Goal: Task Accomplishment & Management: Manage account settings

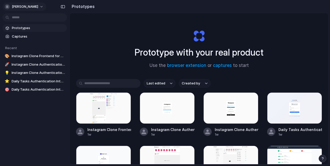
click at [35, 5] on span "[PERSON_NAME]" at bounding box center [25, 6] width 26 height 5
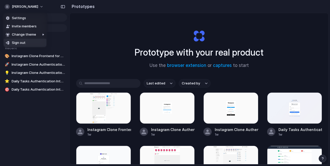
click at [31, 44] on li "Sign out" at bounding box center [25, 43] width 43 height 8
